Goal: Find specific page/section: Find specific page/section

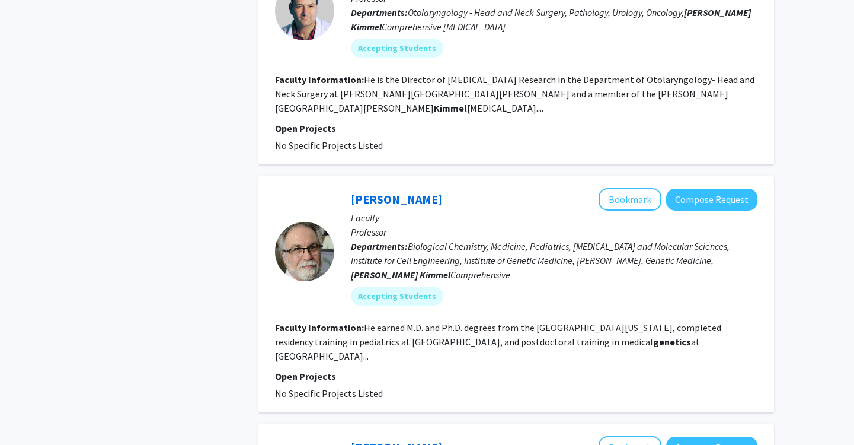
scroll to position [1605, 0]
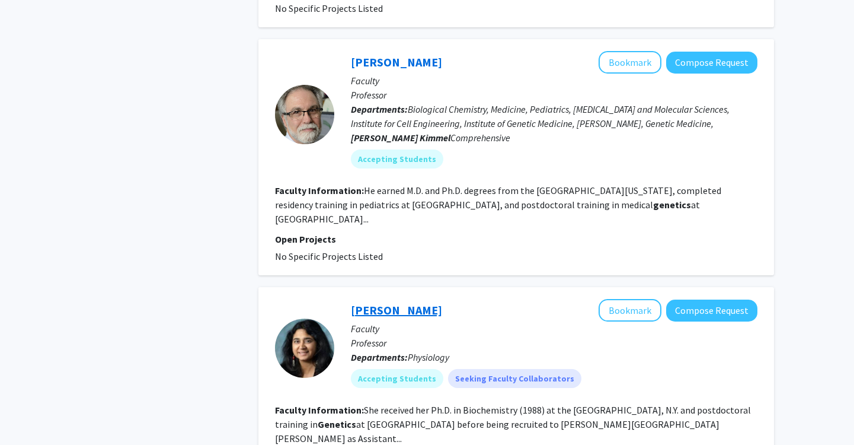
click at [379, 302] on link "[PERSON_NAME]" at bounding box center [396, 309] width 91 height 15
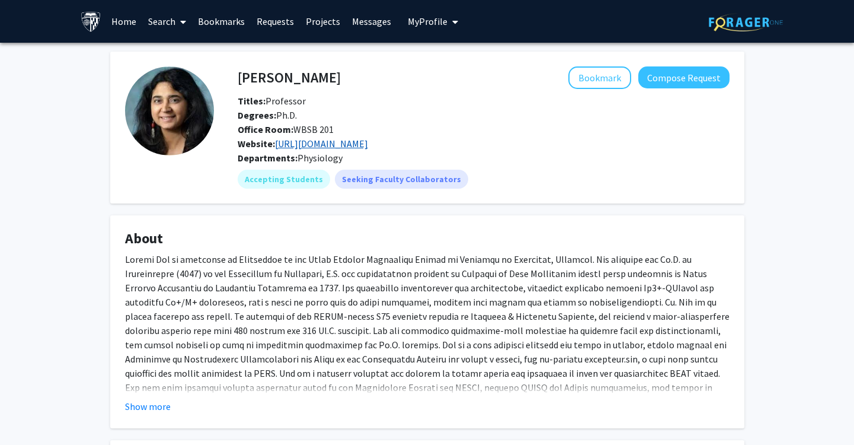
click at [368, 142] on link "[URL][DOMAIN_NAME]" at bounding box center [321, 144] width 93 height 12
